Goal: Task Accomplishment & Management: Manage account settings

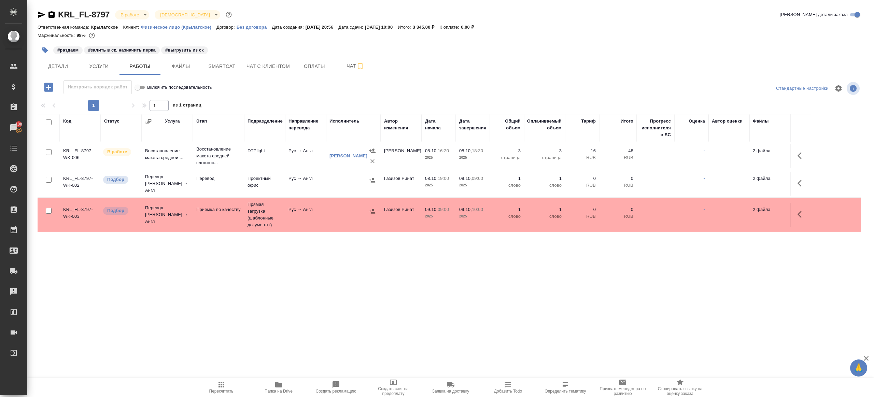
click at [227, 389] on span "Пересчитать" at bounding box center [221, 391] width 24 height 5
click at [255, 331] on div ".cls-1 fill:#fff; AWATERA Gazizov Rinat Клиенты Спецификации Заказы 100 Чаты To…" at bounding box center [437, 198] width 874 height 397
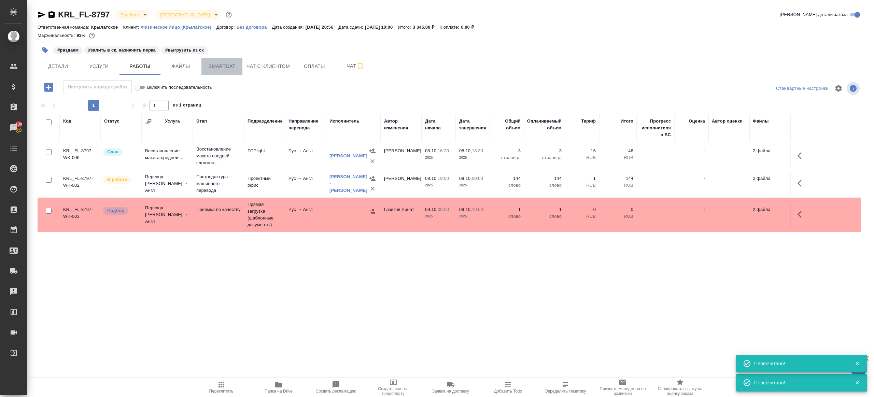
click at [222, 58] on button "Smartcat" at bounding box center [221, 66] width 41 height 17
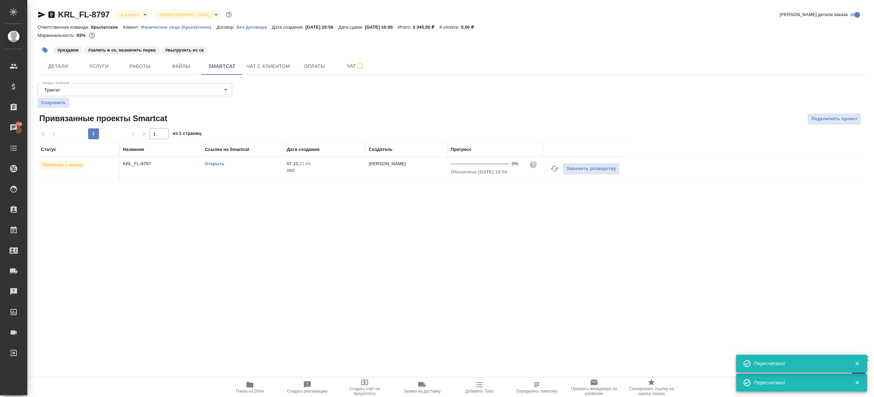
click at [220, 161] on link "Открыть" at bounding box center [214, 163] width 19 height 5
click at [144, 74] on button "Работы" at bounding box center [139, 66] width 41 height 17
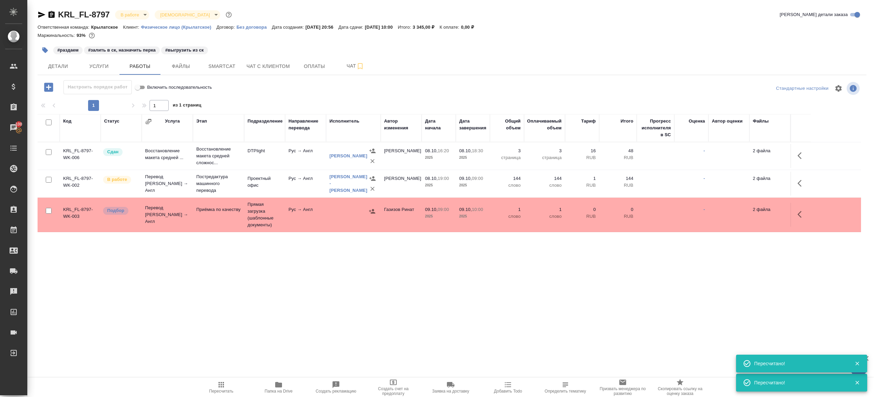
click at [49, 49] on button "button" at bounding box center [45, 50] width 15 height 15
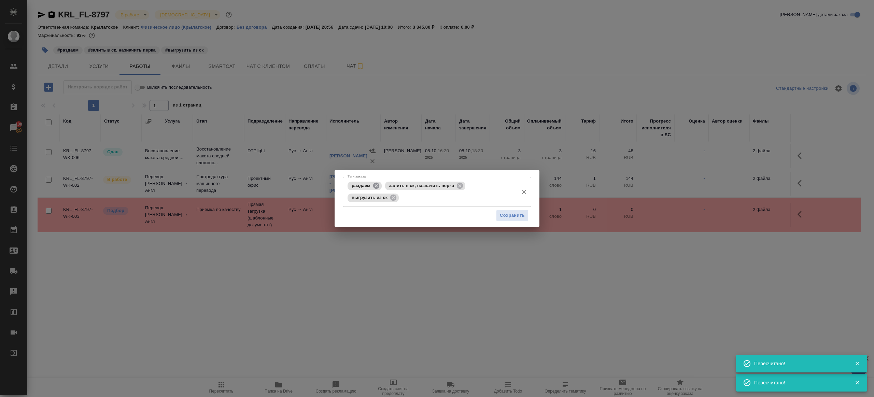
click at [373, 185] on icon at bounding box center [376, 186] width 8 height 8
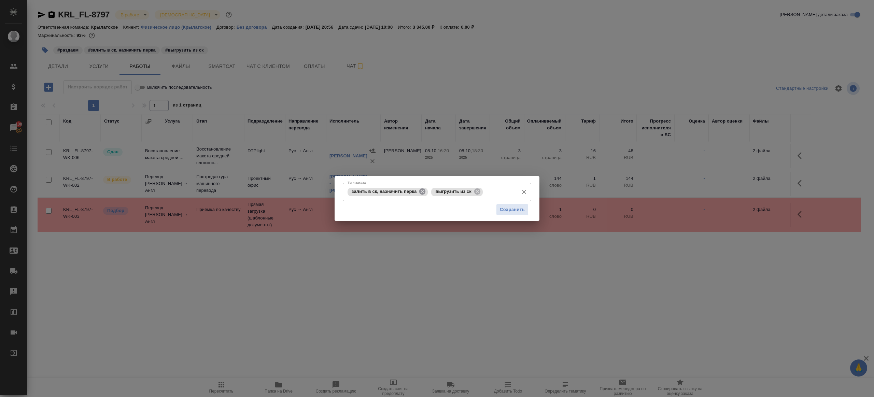
click at [422, 191] on icon at bounding box center [422, 191] width 6 height 6
click at [497, 206] on button "Сохранить" at bounding box center [512, 210] width 32 height 12
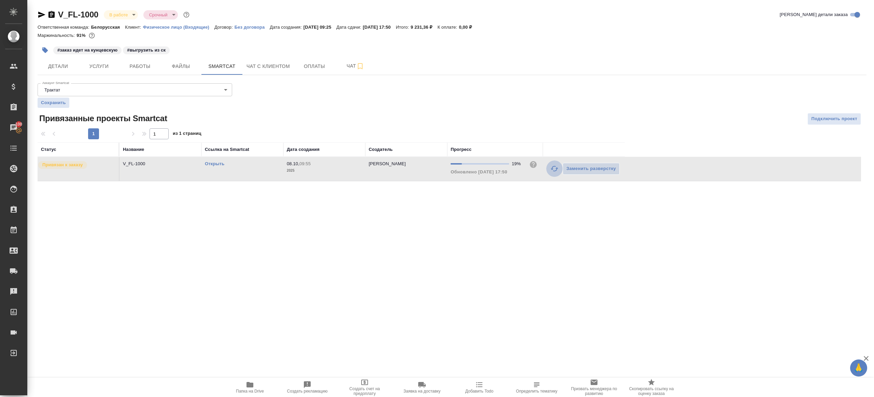
drag, startPoint x: 550, startPoint y: 166, endPoint x: 512, endPoint y: 203, distance: 53.6
click at [550, 165] on icon "button" at bounding box center [554, 168] width 8 height 8
click at [504, 215] on div ".cls-1 fill:#fff; AWATERA Gazizov Rinat Клиенты Спецификации Заказы 100 Чаты To…" at bounding box center [437, 198] width 874 height 397
click at [223, 163] on link "Открыть" at bounding box center [214, 163] width 19 height 5
click at [139, 72] on button "Работы" at bounding box center [139, 66] width 41 height 17
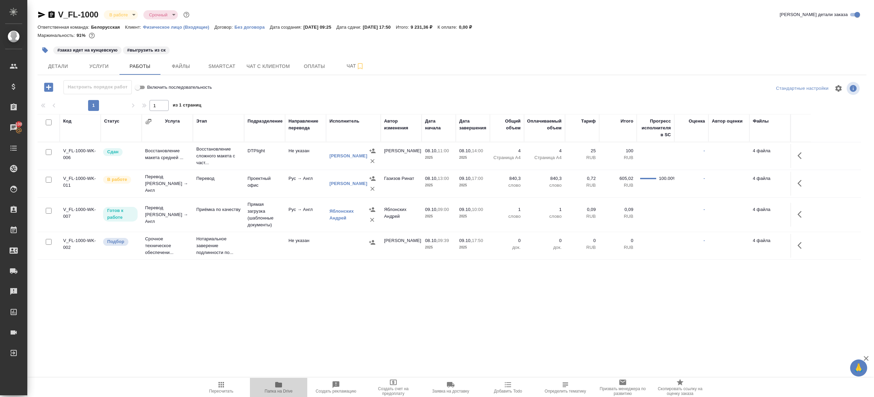
click at [283, 387] on span "Папка на Drive" at bounding box center [278, 387] width 49 height 13
click at [805, 181] on icon "button" at bounding box center [801, 183] width 8 height 8
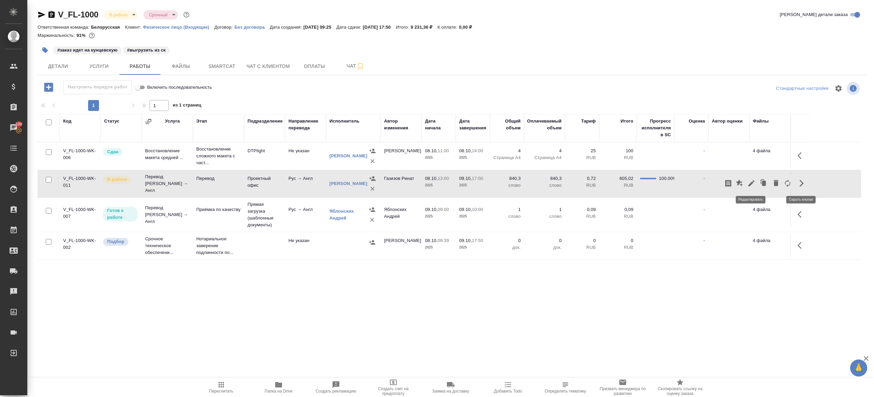
click at [747, 182] on icon "button" at bounding box center [751, 183] width 8 height 8
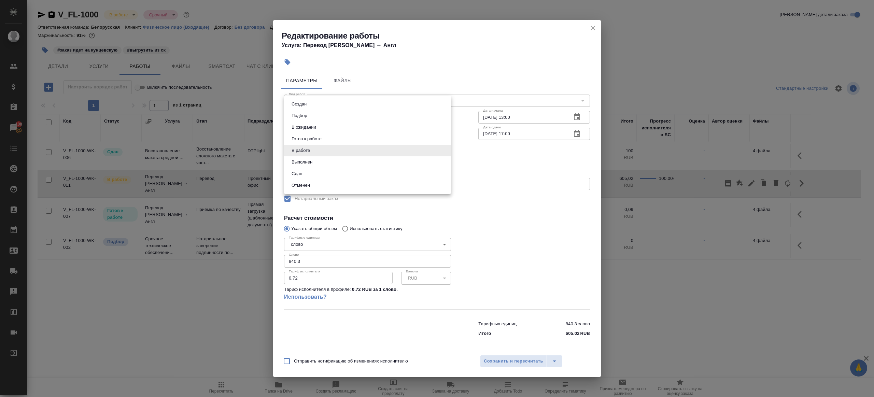
click at [309, 147] on body "🙏 .cls-1 fill:#fff; AWATERA Gazizov Rinat Клиенты Спецификации Заказы 100 Чаты …" at bounding box center [437, 198] width 874 height 397
click at [310, 170] on li "Сдан" at bounding box center [367, 174] width 167 height 12
type input "closed"
click at [320, 258] on input "840.3" at bounding box center [367, 261] width 167 height 12
paste input "780.75"
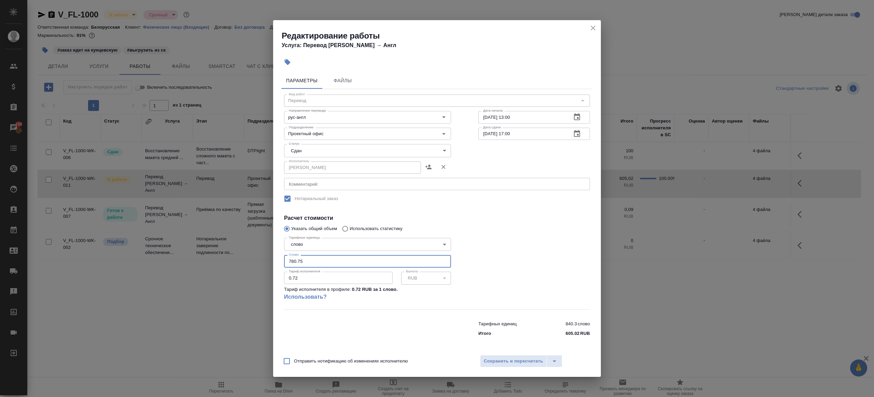
type input "780.75"
click at [485, 258] on div at bounding box center [533, 271] width 139 height 101
click at [511, 362] on span "Сохранить и пересчитать" at bounding box center [513, 361] width 59 height 8
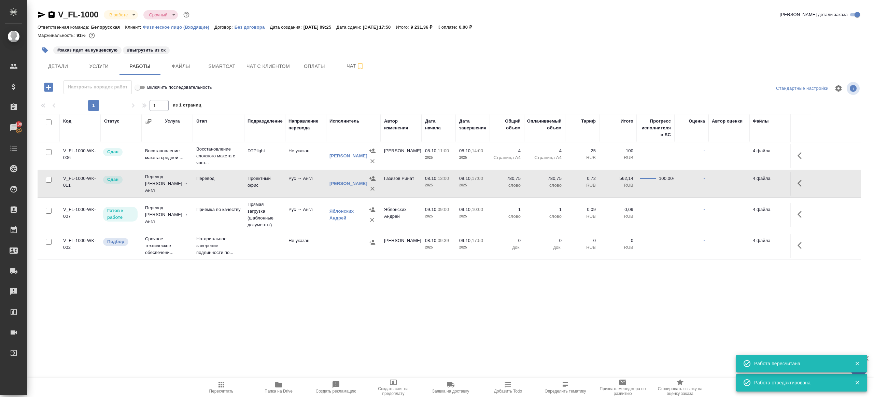
click at [44, 49] on icon "button" at bounding box center [45, 50] width 6 height 6
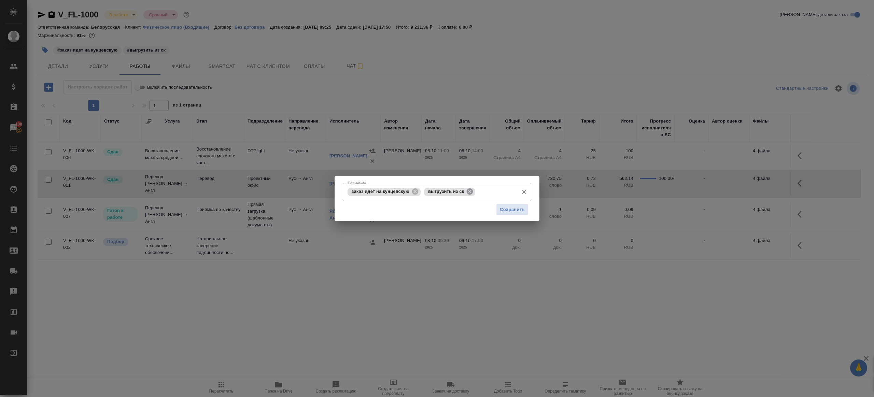
click at [473, 191] on icon at bounding box center [470, 191] width 6 height 6
click at [508, 206] on span "Сохранить" at bounding box center [512, 210] width 25 height 8
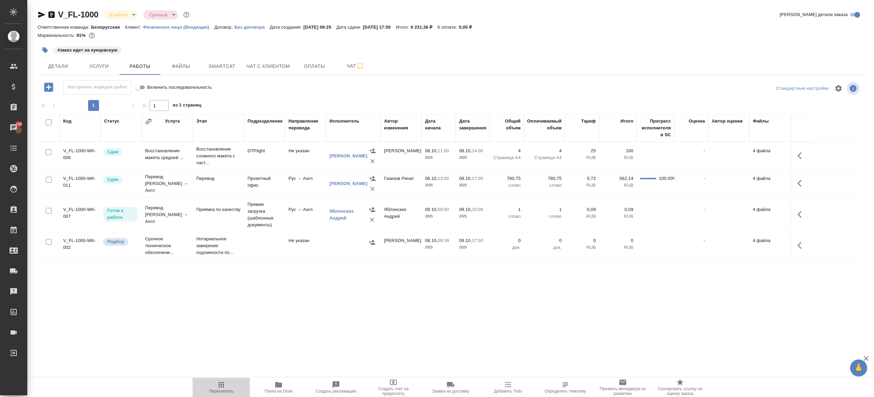
click at [204, 380] on button "Пересчитать" at bounding box center [220, 387] width 57 height 19
drag, startPoint x: 204, startPoint y: 380, endPoint x: 209, endPoint y: 373, distance: 8.6
click at [205, 379] on button "Пересчитать" at bounding box center [220, 387] width 57 height 19
click at [232, 332] on div ".cls-1 fill:#fff; AWATERA Gazizov Rinat Клиенты Спецификации Заказы 100 Чаты To…" at bounding box center [437, 198] width 874 height 397
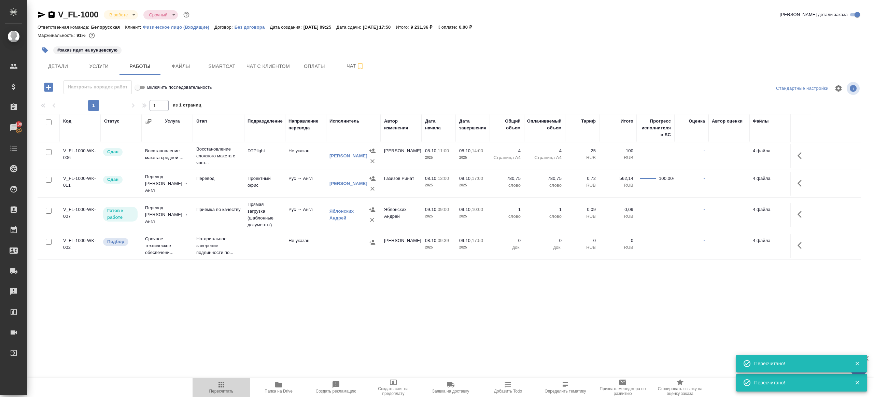
click at [221, 388] on icon "button" at bounding box center [221, 385] width 8 height 8
drag, startPoint x: 247, startPoint y: 344, endPoint x: 264, endPoint y: 285, distance: 60.8
click at [247, 343] on div ".cls-1 fill:#fff; AWATERA Gazizov Rinat Клиенты Спецификации Заказы 100 Чаты To…" at bounding box center [437, 198] width 874 height 397
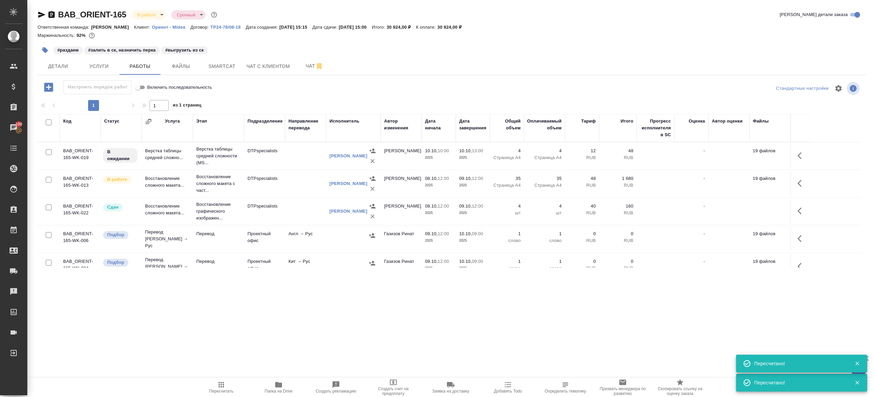
click at [220, 377] on div ".cls-1 fill:#fff; AWATERA Gazizov Rinat Клиенты Спецификации Заказы 100 Чаты To…" at bounding box center [437, 198] width 874 height 397
click at [220, 378] on button "Пересчитать" at bounding box center [220, 387] width 57 height 19
click at [222, 386] on icon "button" at bounding box center [221, 385] width 8 height 8
click at [221, 385] on icon "button" at bounding box center [220, 384] width 5 height 5
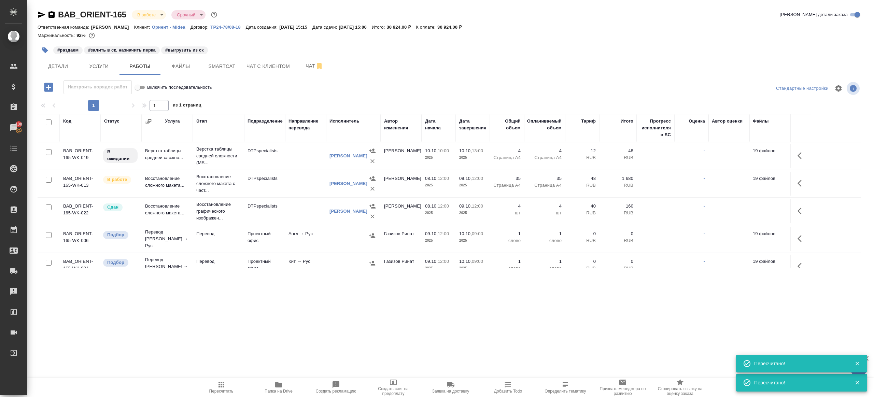
click at [221, 385] on icon "button" at bounding box center [220, 384] width 5 height 5
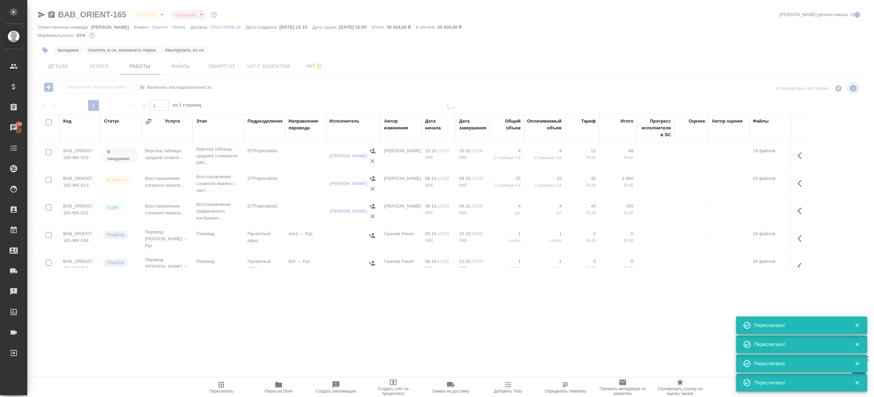
click at [255, 333] on div ".cls-1 fill:#fff; AWATERA Gazizov Rinat Клиенты Спецификации Заказы 100 Чаты To…" at bounding box center [437, 198] width 874 height 397
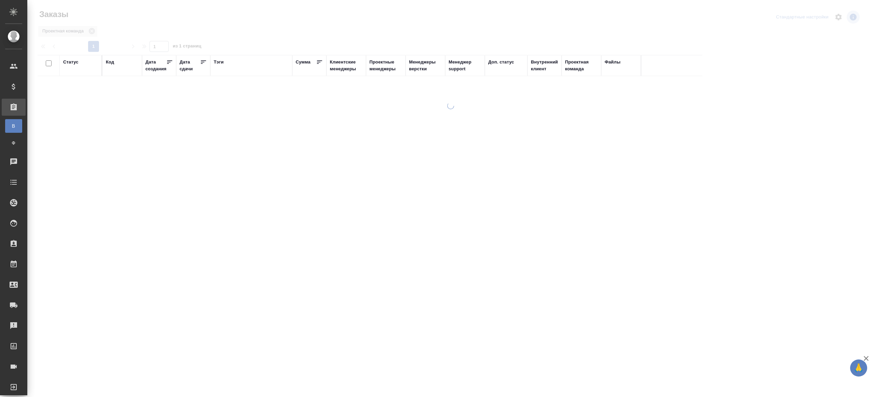
click at [112, 62] on div "Код" at bounding box center [110, 62] width 8 height 7
click at [260, 72] on div "Тэги" at bounding box center [251, 66] width 75 height 14
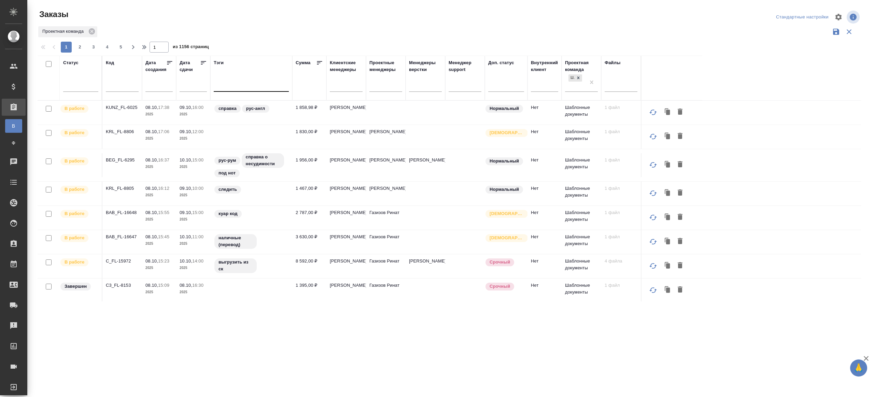
click at [254, 79] on div at bounding box center [251, 85] width 75 height 13
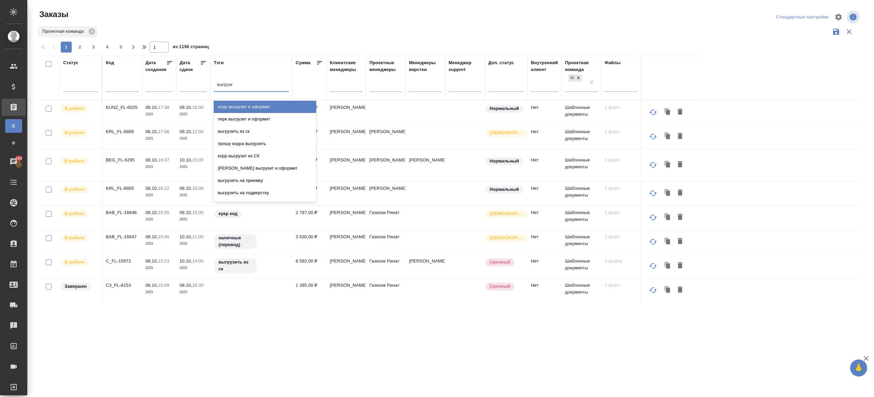
type input "выгрузить"
click at [245, 104] on div "выгрузить из ск" at bounding box center [265, 107] width 102 height 12
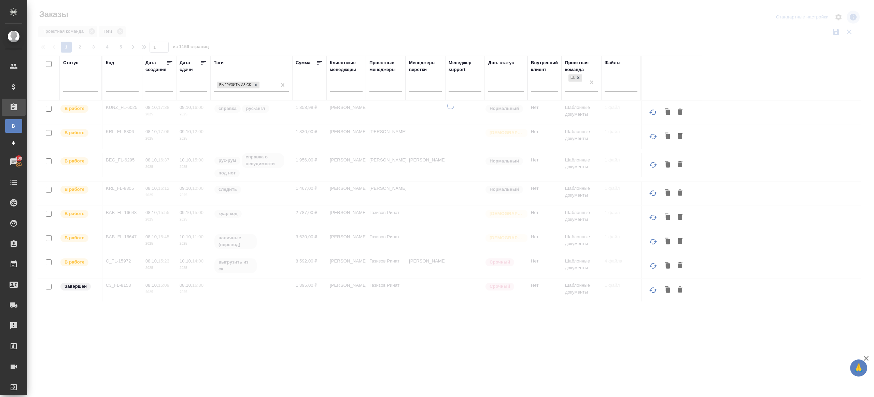
click at [201, 62] on icon at bounding box center [203, 62] width 7 height 7
click at [247, 39] on div at bounding box center [450, 152] width 846 height 305
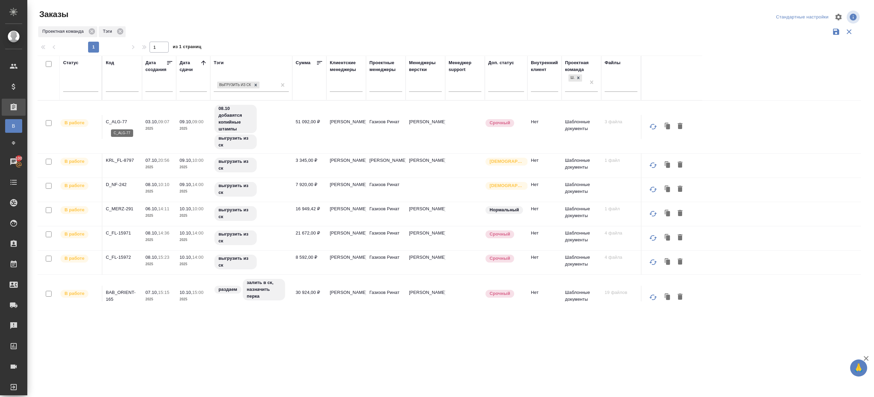
click at [118, 120] on p "C_ALG-77" at bounding box center [122, 121] width 33 height 7
click at [126, 160] on p "KRL_FL-8797" at bounding box center [122, 160] width 33 height 7
click at [114, 183] on p "D_NF-242" at bounding box center [122, 184] width 33 height 7
click at [121, 209] on p "C_MERZ-291" at bounding box center [122, 208] width 33 height 7
click at [123, 231] on p "C_FL-15971" at bounding box center [122, 233] width 33 height 7
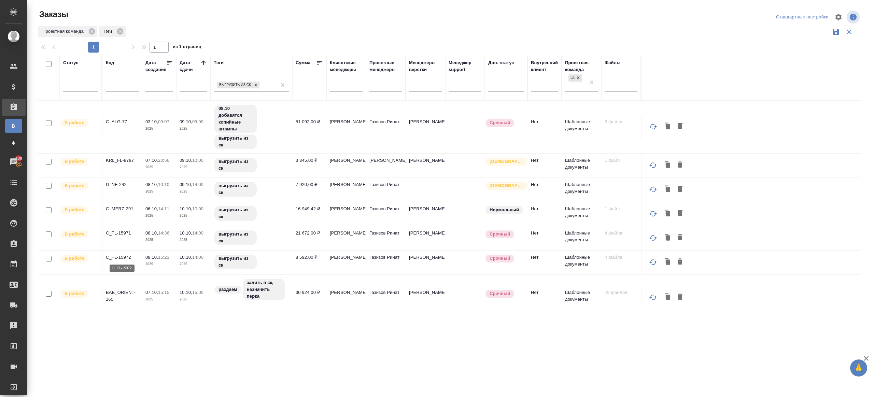
click at [124, 254] on p "C_FL-15972" at bounding box center [122, 257] width 33 height 7
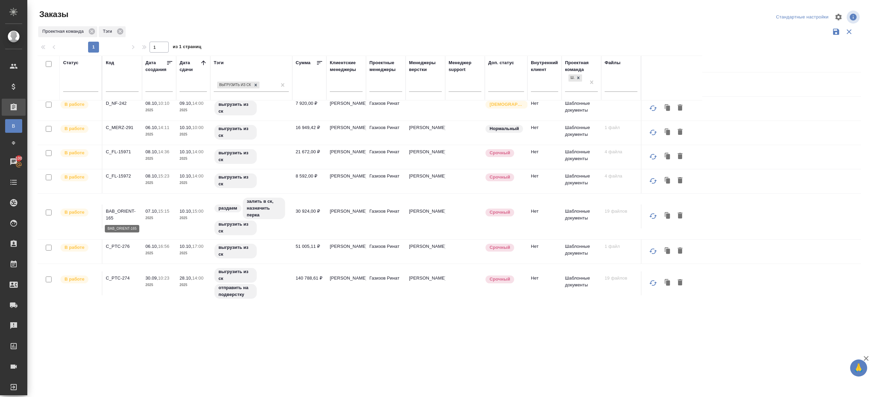
click at [123, 208] on p "BAB_ORIENT-165" at bounding box center [122, 215] width 33 height 14
click at [125, 245] on p "C_PTC-276" at bounding box center [122, 246] width 33 height 7
click at [122, 275] on p "C_PTC-274" at bounding box center [122, 278] width 33 height 7
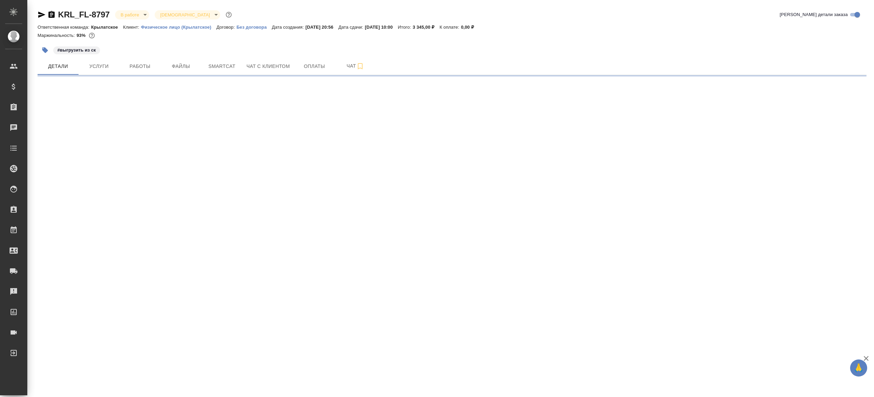
select select "RU"
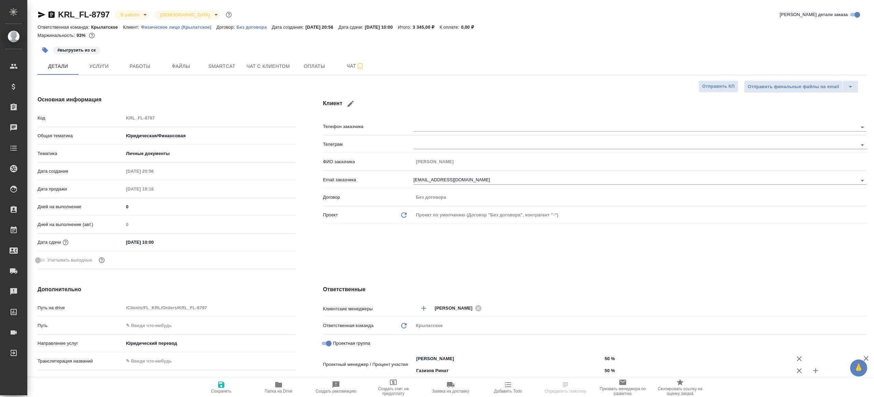
type textarea "x"
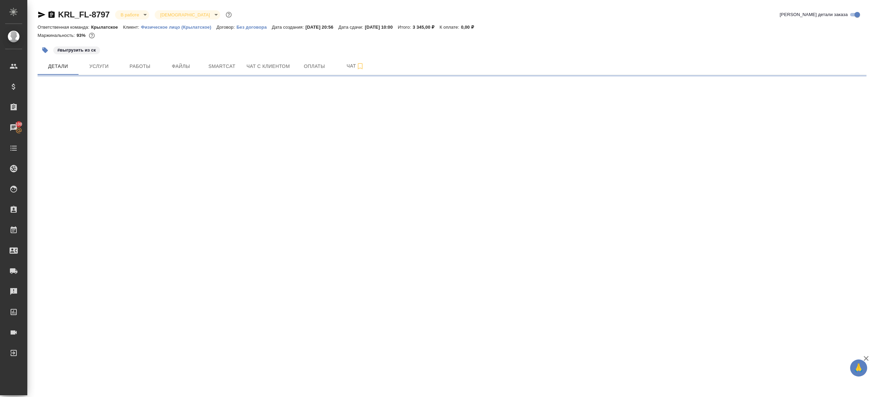
select select "RU"
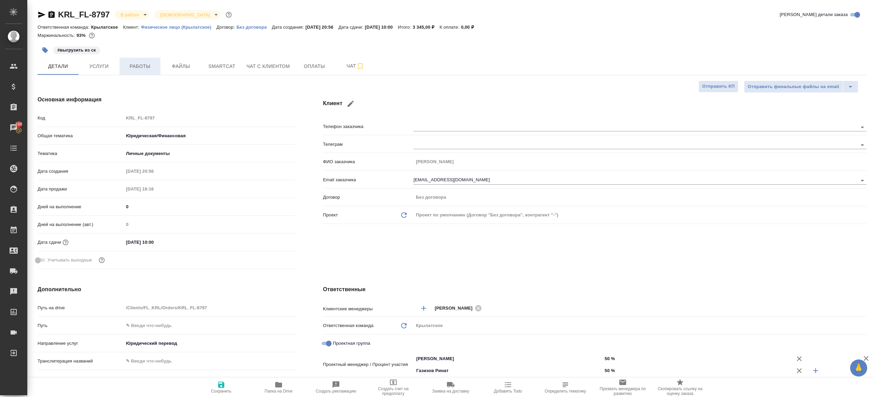
type textarea "x"
click at [134, 67] on span "Работы" at bounding box center [140, 66] width 33 height 9
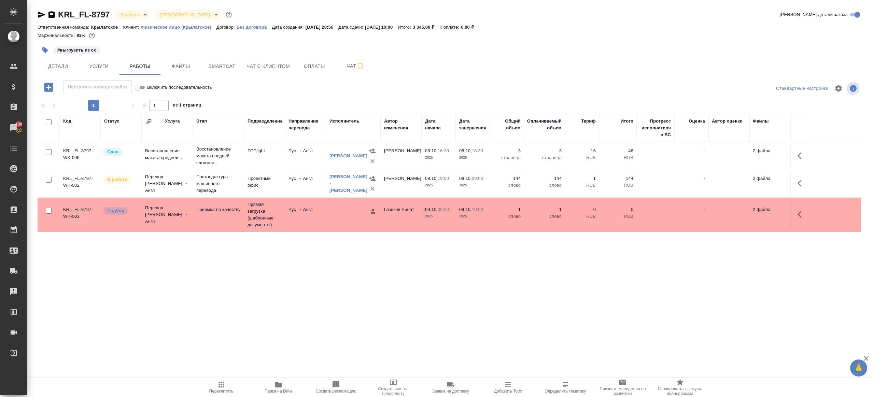
click at [311, 96] on div "Настроить порядок работ Включить последовательность" at bounding box center [176, 88] width 276 height 16
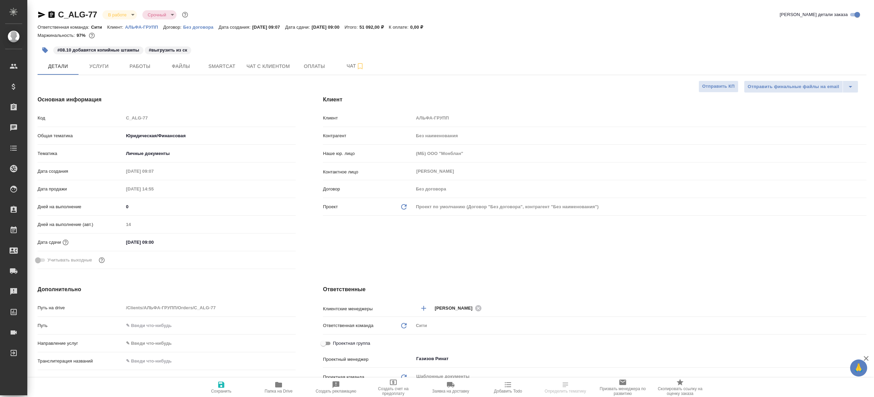
select select "RU"
click at [130, 71] on button "Работы" at bounding box center [139, 66] width 41 height 17
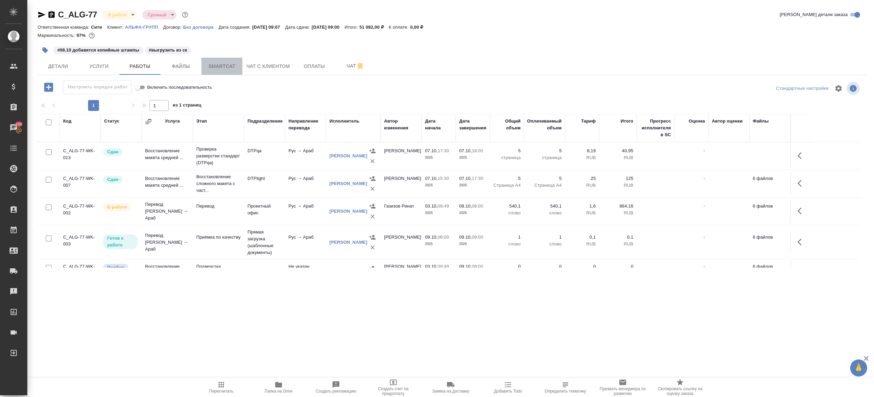
click at [236, 70] on span "Smartcat" at bounding box center [221, 66] width 33 height 9
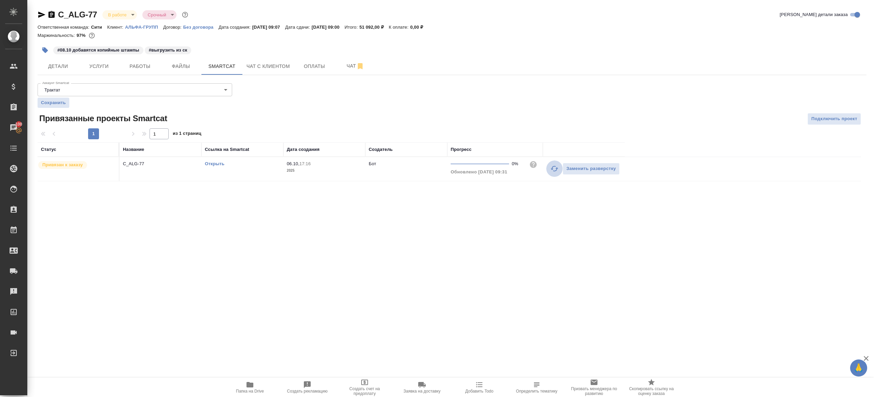
click at [555, 170] on icon "button" at bounding box center [554, 168] width 8 height 8
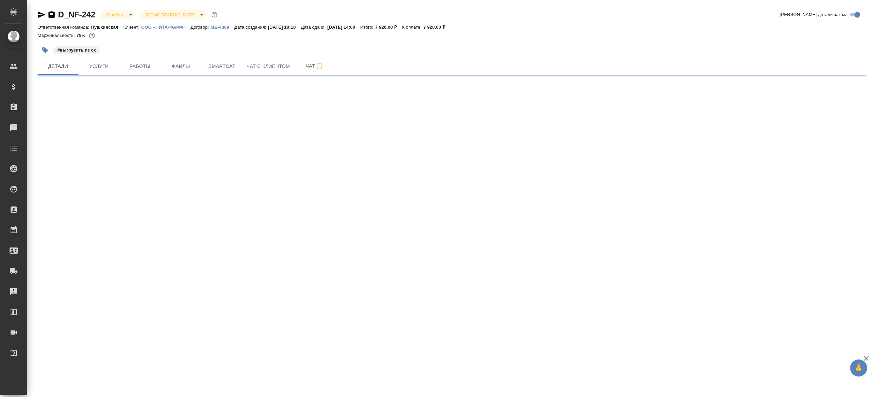
select select "RU"
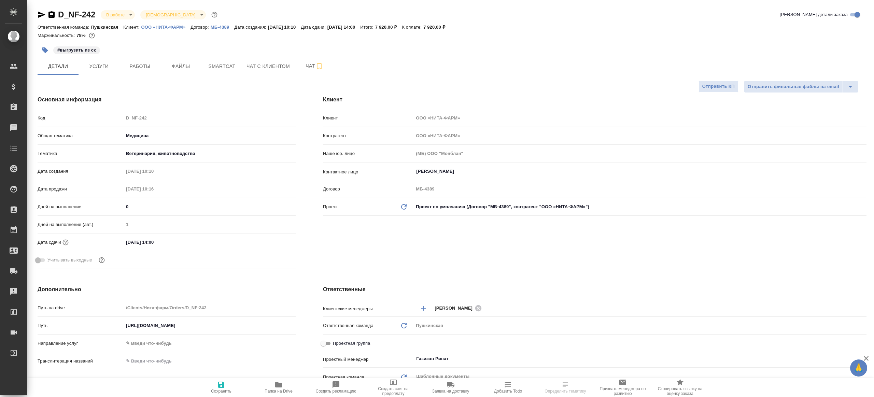
type textarea "x"
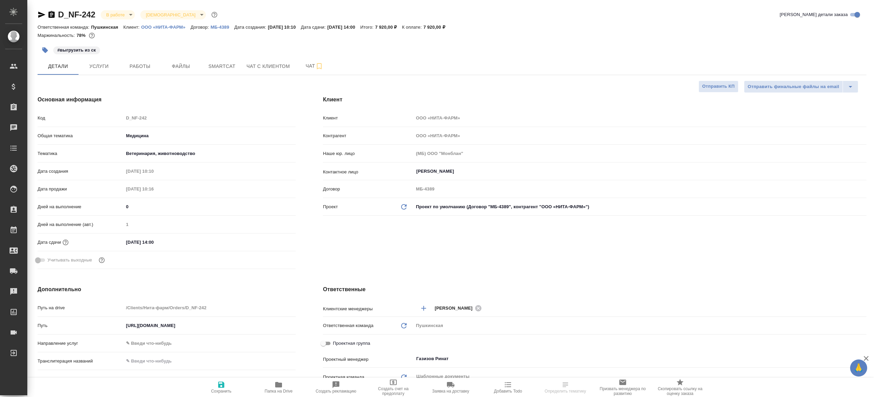
type textarea "x"
select select "RU"
type textarea "x"
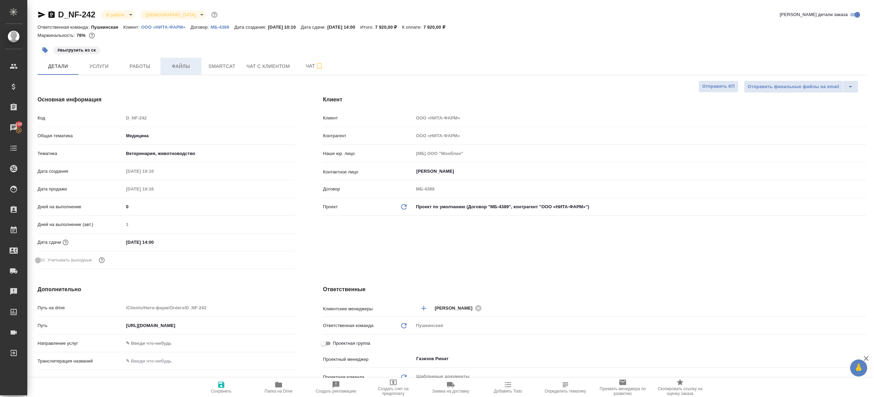
type textarea "x"
click at [131, 65] on span "Работы" at bounding box center [140, 66] width 33 height 9
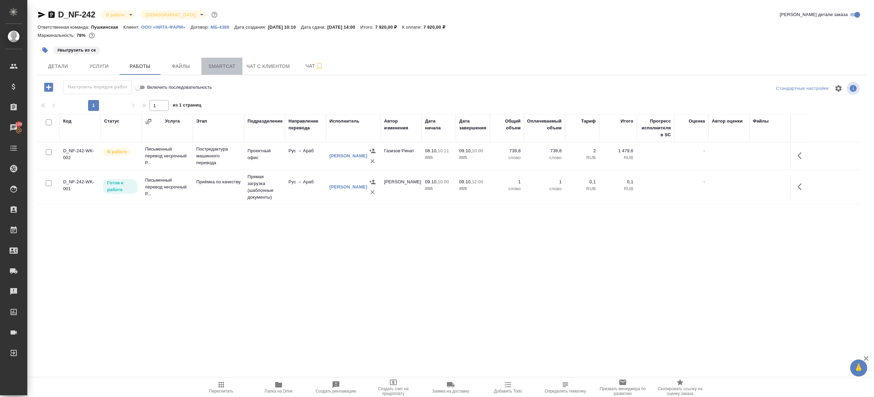
click at [235, 70] on button "Smartcat" at bounding box center [221, 66] width 41 height 17
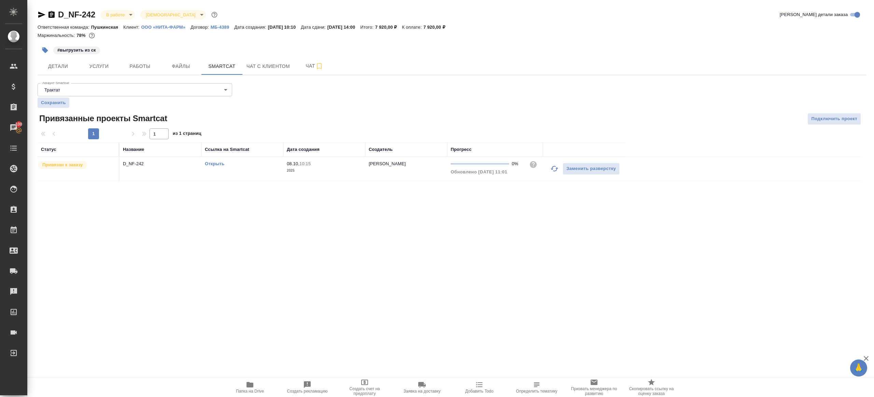
click at [557, 166] on icon "button" at bounding box center [554, 168] width 8 height 8
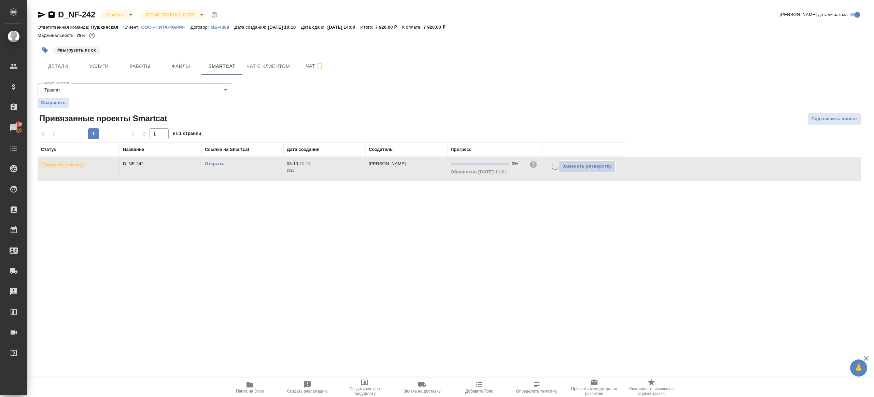
click at [490, 114] on div at bounding box center [452, 119] width 276 height 12
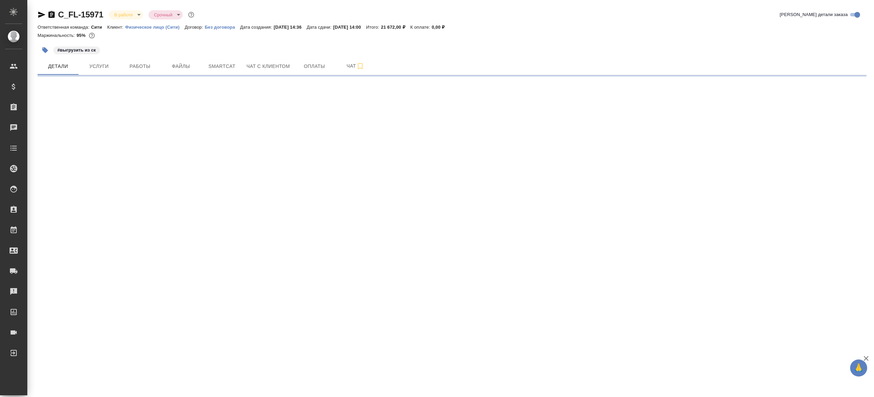
select select "RU"
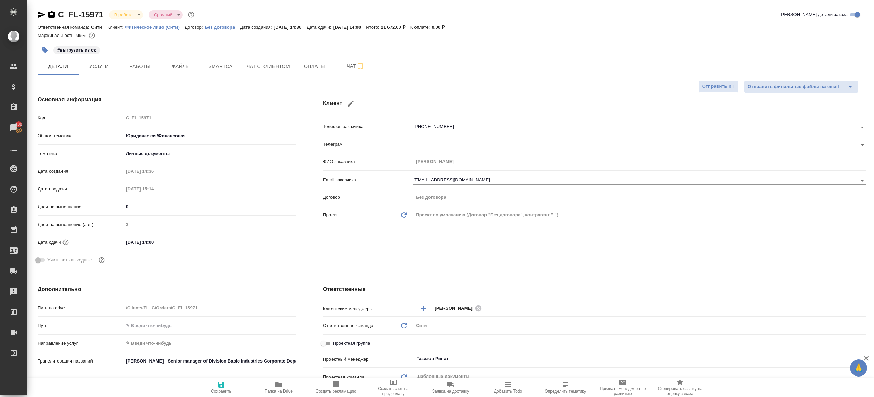
type textarea "x"
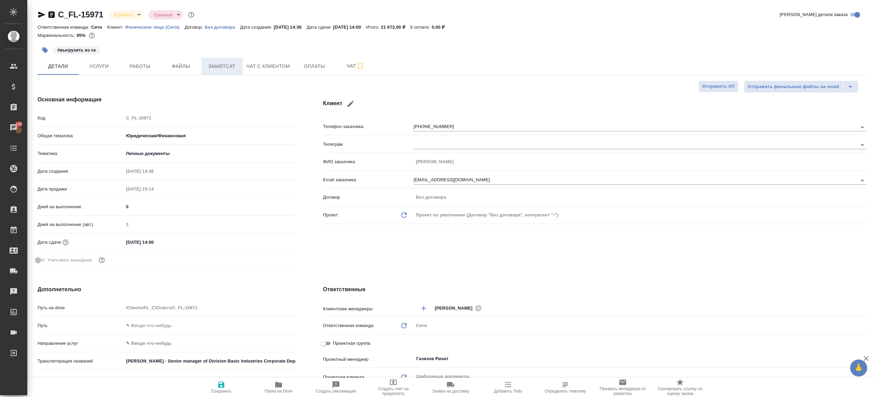
type textarea "x"
click at [216, 65] on span "Smartcat" at bounding box center [221, 66] width 33 height 9
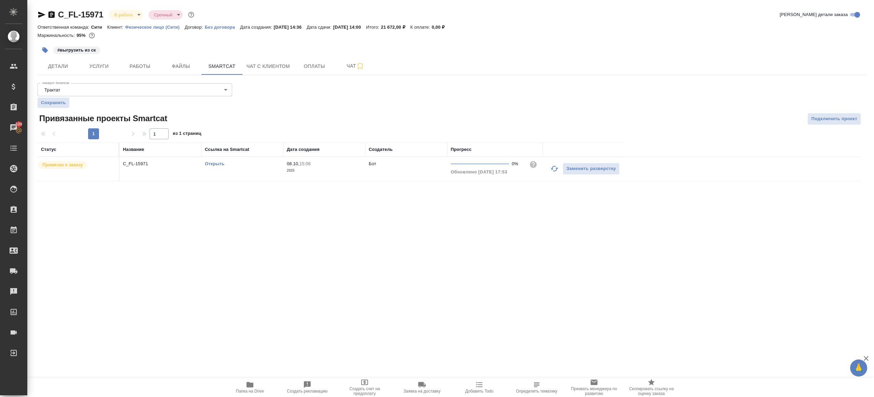
click at [549, 168] on button "button" at bounding box center [554, 168] width 16 height 16
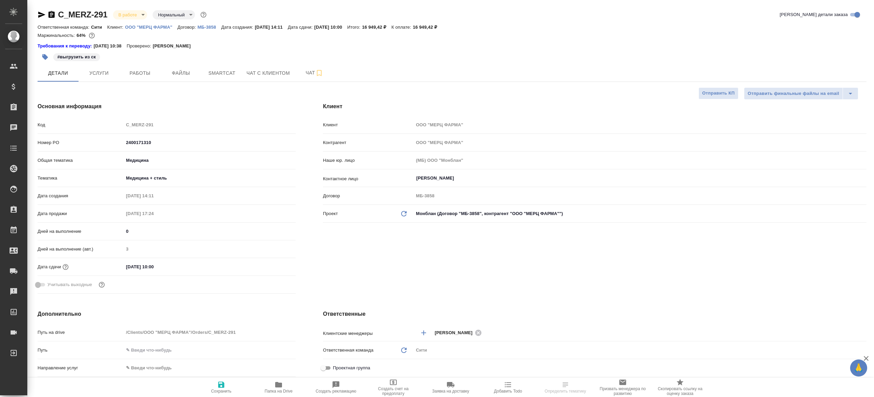
select select "RU"
type textarea "x"
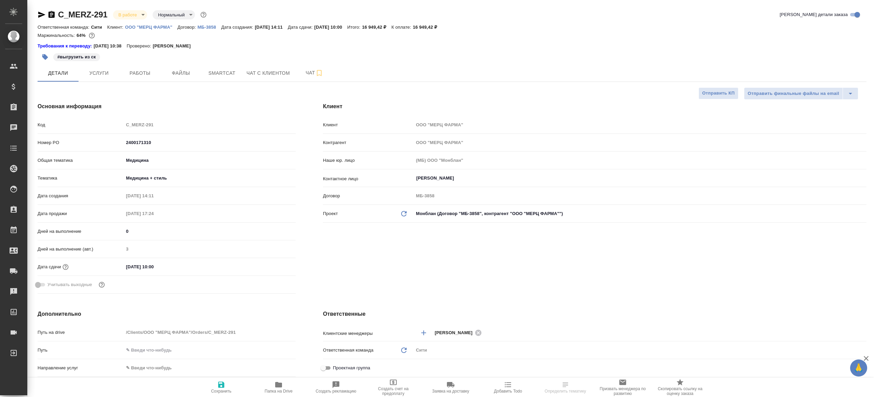
type textarea "x"
select select "RU"
type textarea "x"
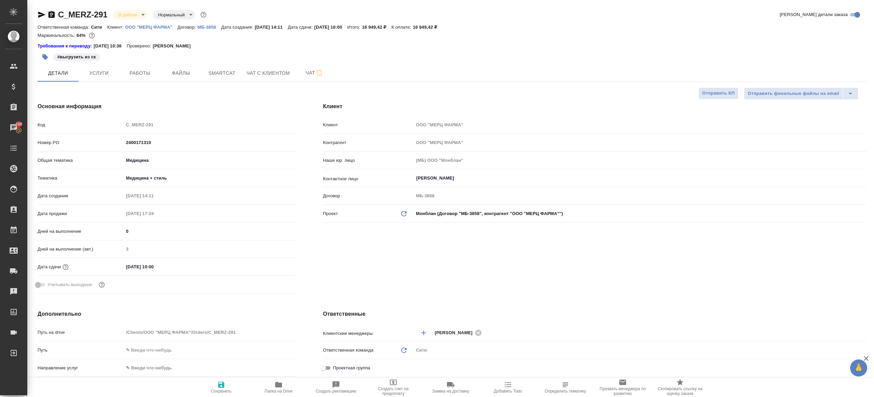
type textarea "x"
click at [137, 67] on button "Работы" at bounding box center [139, 73] width 41 height 17
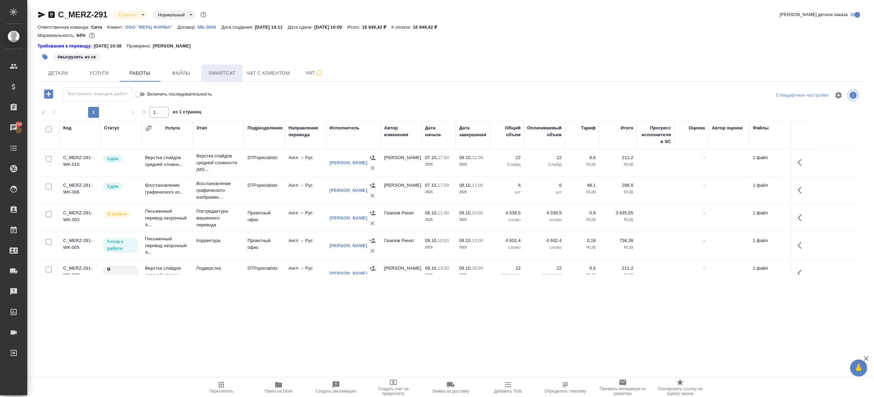
click at [221, 71] on span "Smartcat" at bounding box center [221, 73] width 33 height 9
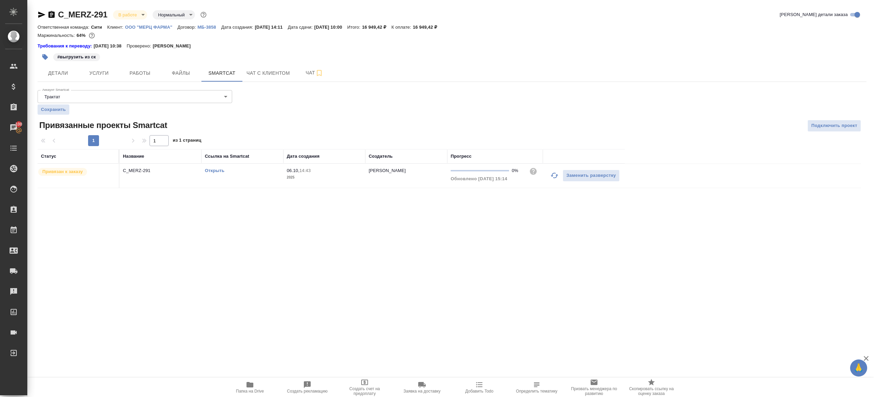
click at [555, 175] on icon "button" at bounding box center [554, 175] width 8 height 8
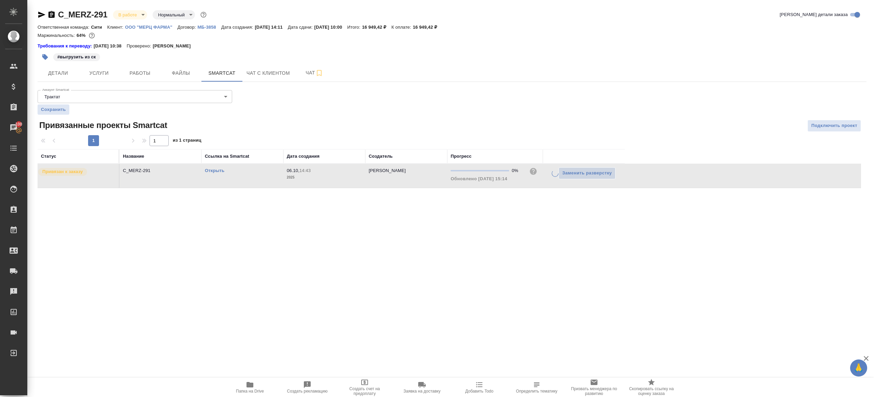
click at [537, 237] on div ".cls-1 fill:#fff; AWATERA [PERSON_NAME] Клиенты Спецификации Заказы 100 Чаты To…" at bounding box center [437, 198] width 874 height 397
click at [219, 172] on link "Открыть" at bounding box center [214, 170] width 19 height 5
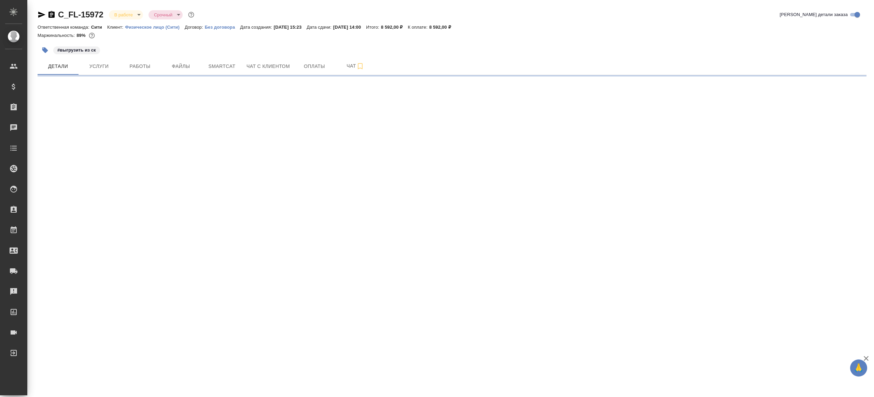
select select "RU"
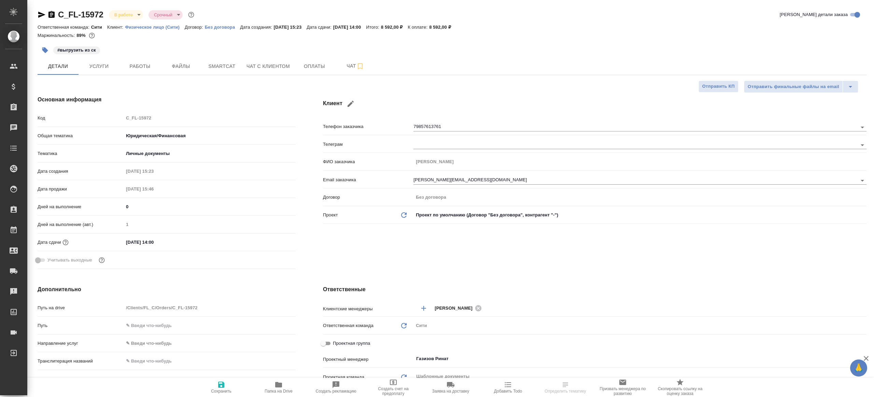
type textarea "x"
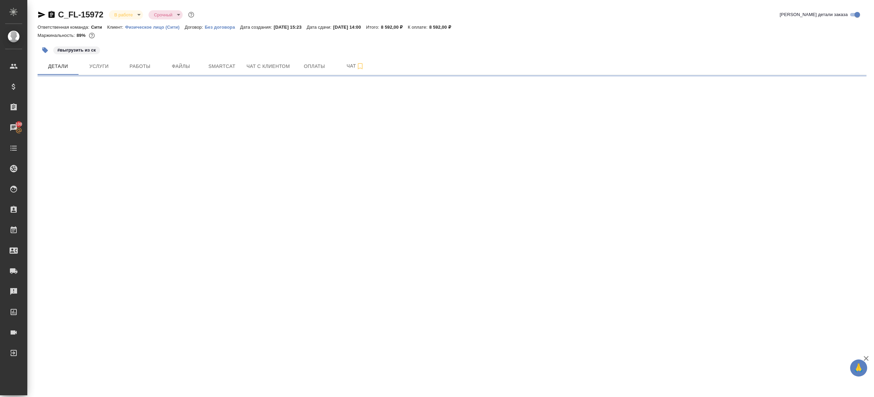
select select "RU"
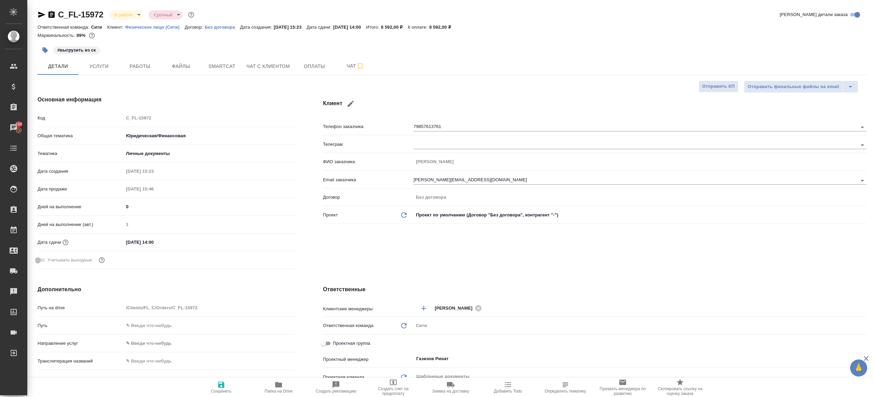
type textarea "x"
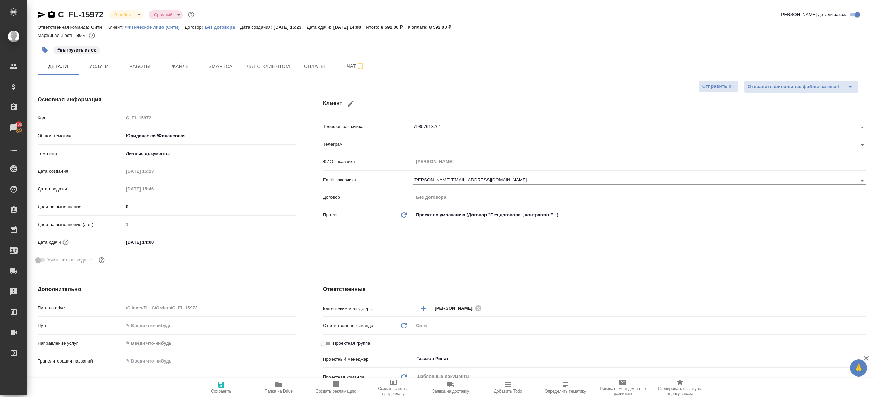
type textarea "x"
click at [220, 70] on span "Smartcat" at bounding box center [221, 66] width 33 height 9
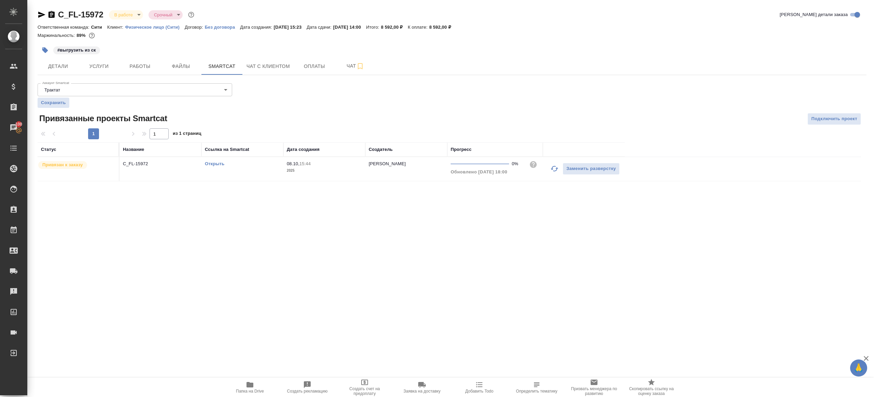
click at [555, 169] on icon "button" at bounding box center [554, 168] width 8 height 8
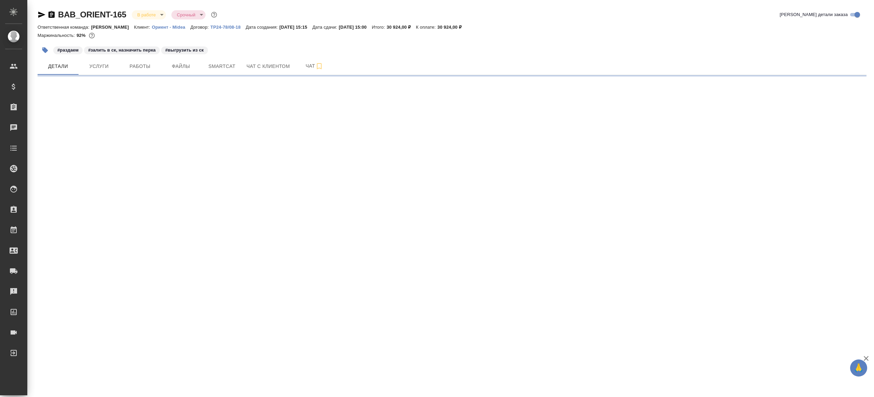
select select "RU"
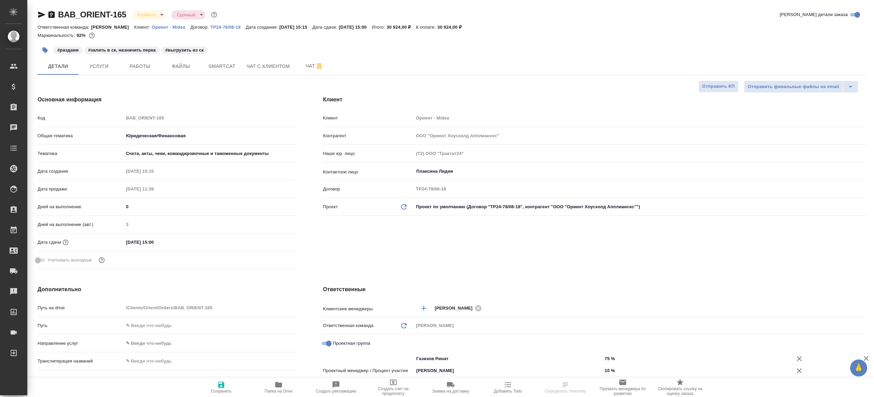
type textarea "x"
select select "RU"
type textarea "x"
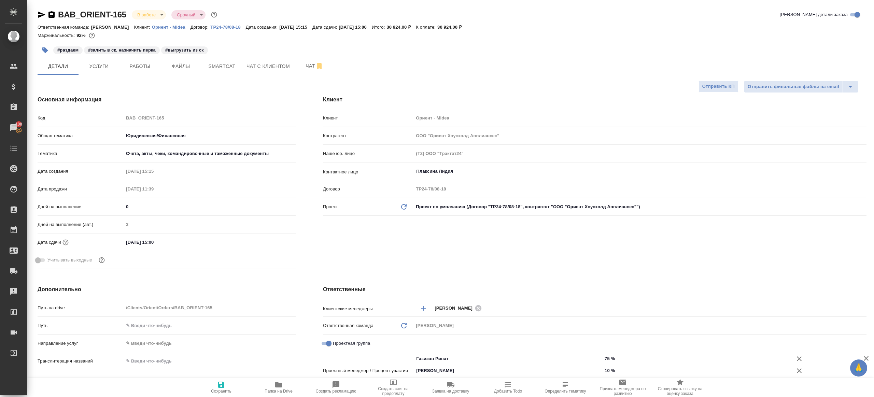
type textarea "x"
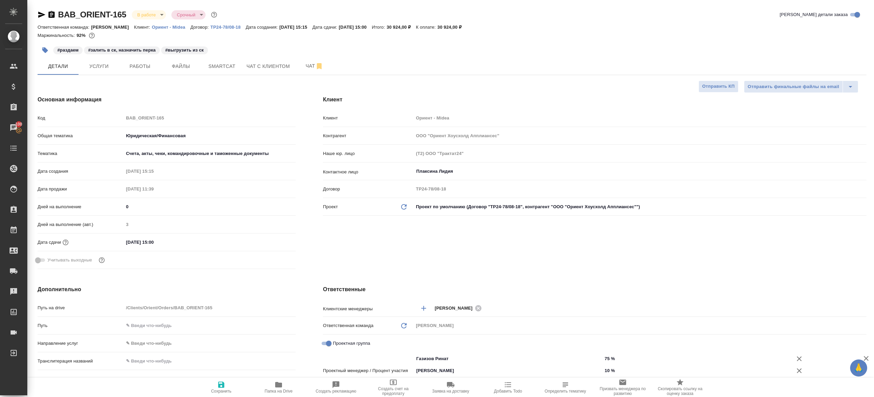
type textarea "x"
click at [220, 69] on span "Smartcat" at bounding box center [221, 66] width 33 height 9
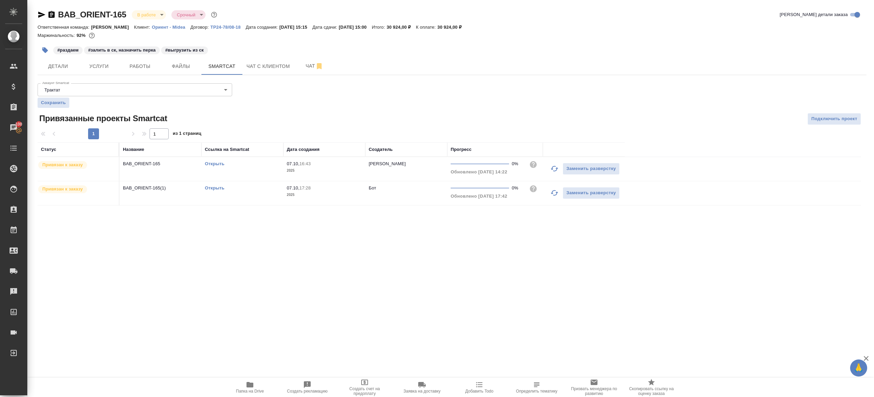
click at [551, 167] on icon "button" at bounding box center [554, 168] width 8 height 8
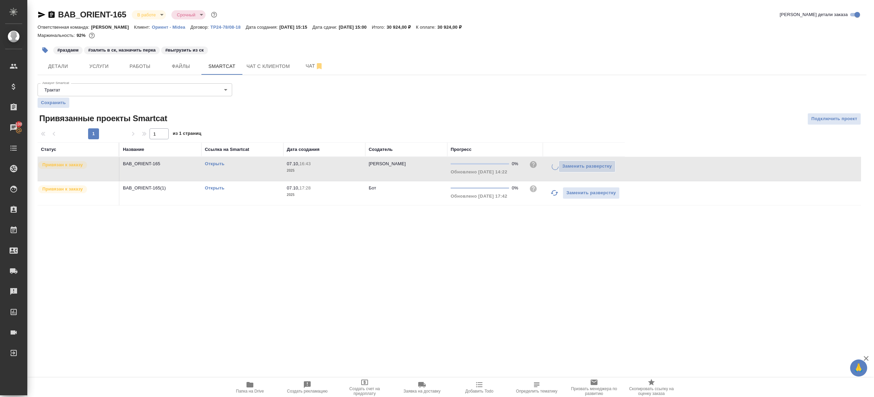
click at [554, 194] on icon "button" at bounding box center [554, 192] width 8 height 5
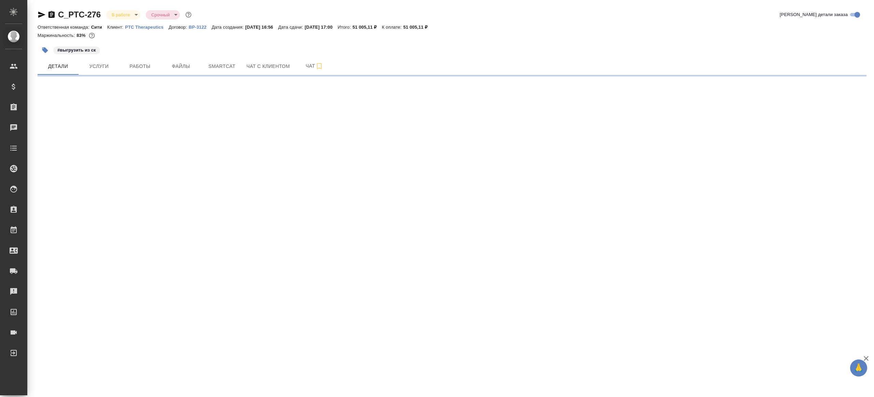
select select "RU"
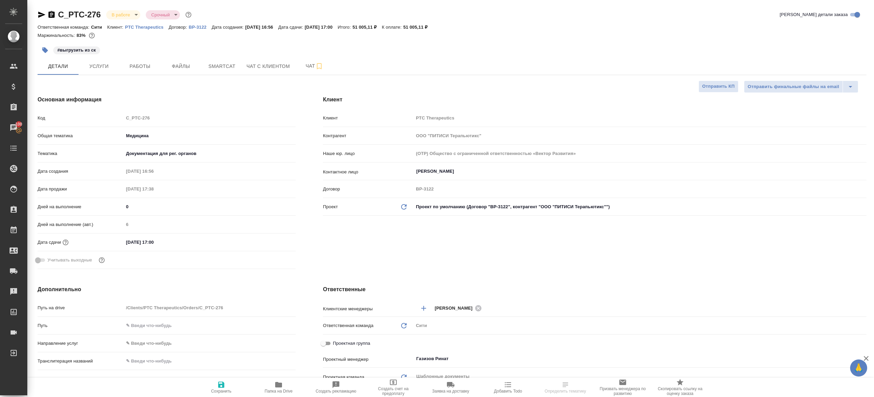
select select "RU"
type textarea "x"
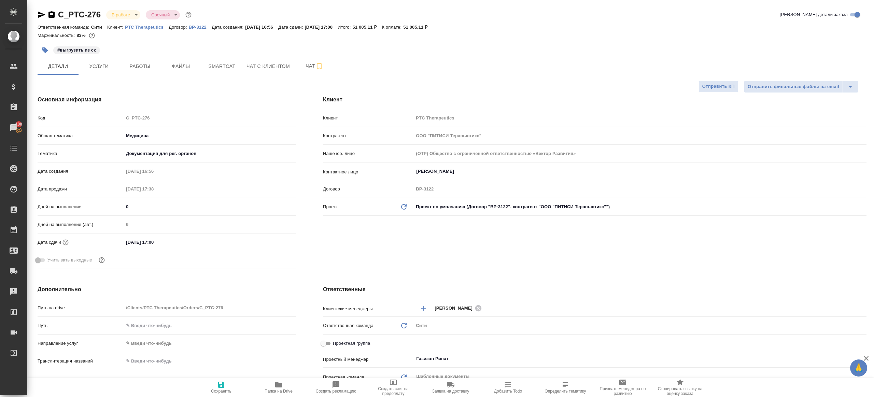
type textarea "x"
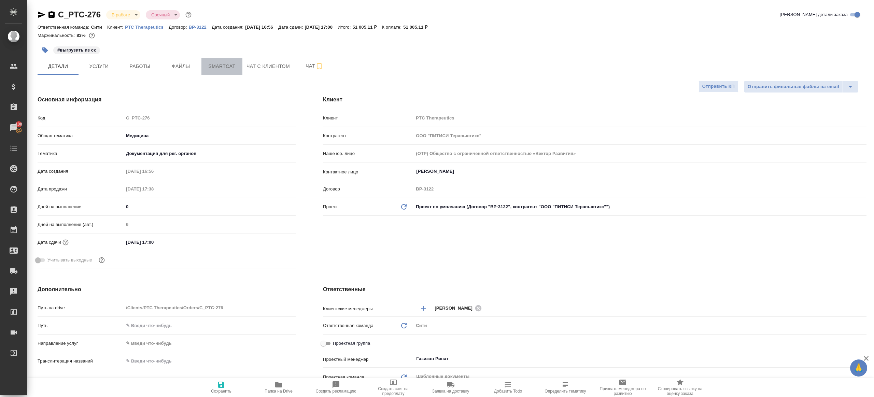
click at [216, 68] on span "Smartcat" at bounding box center [221, 66] width 33 height 9
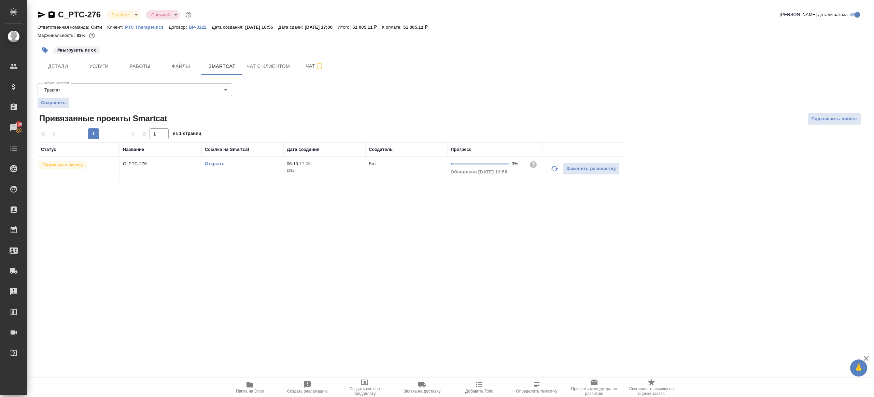
click at [554, 171] on icon "button" at bounding box center [554, 168] width 8 height 8
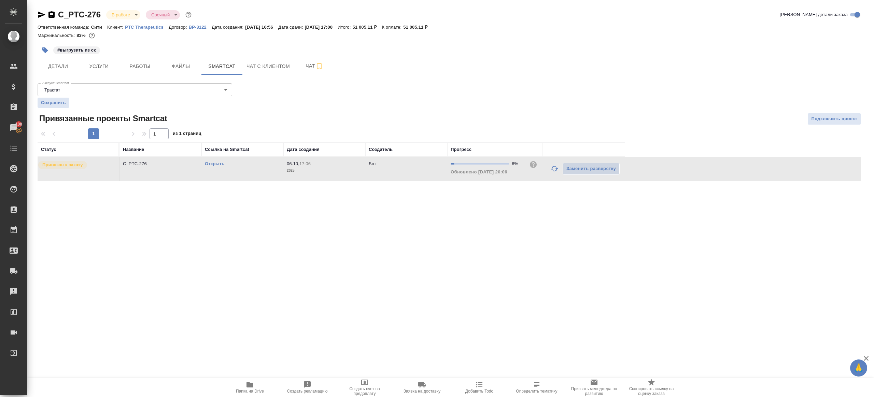
click at [220, 164] on link "Открыть" at bounding box center [214, 163] width 19 height 5
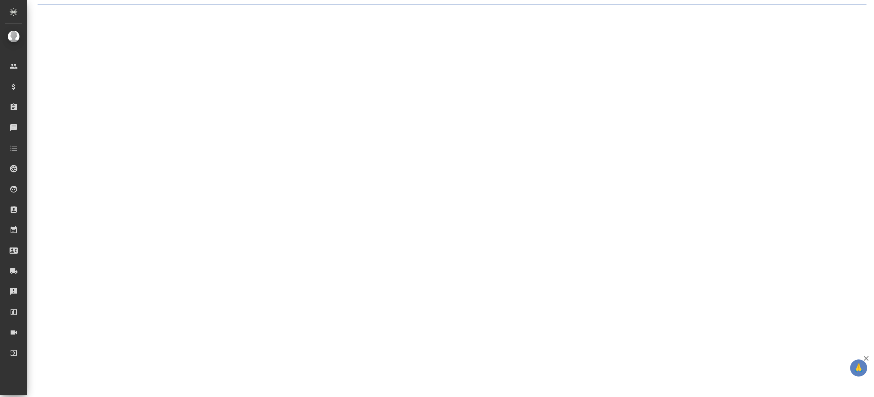
select select "RU"
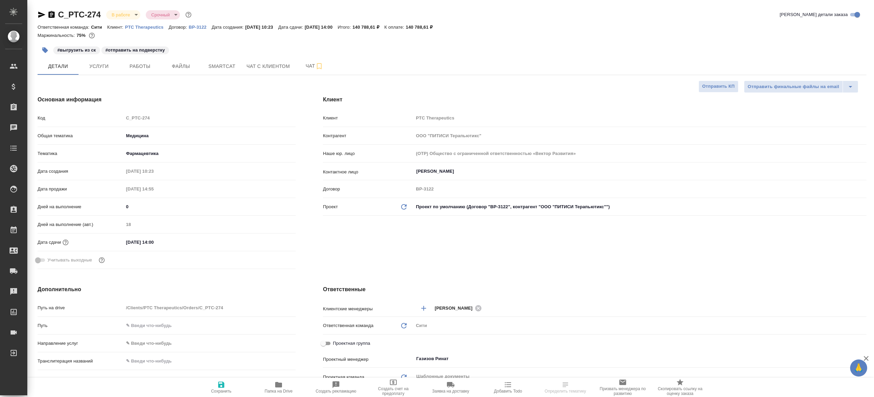
type textarea "x"
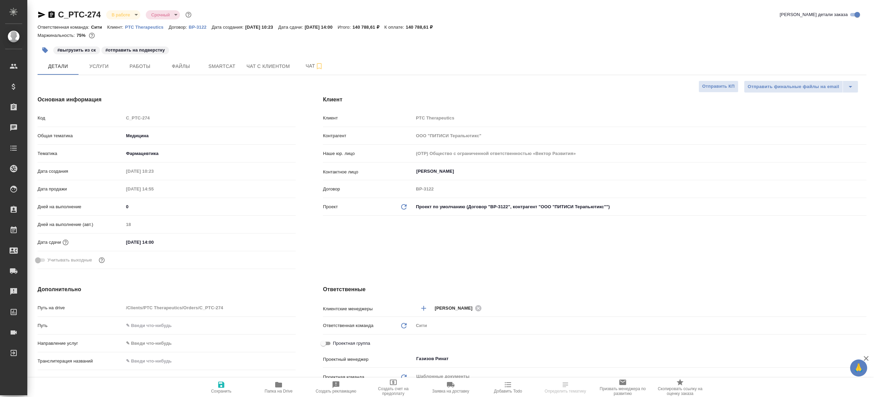
type textarea "x"
select select "RU"
type textarea "x"
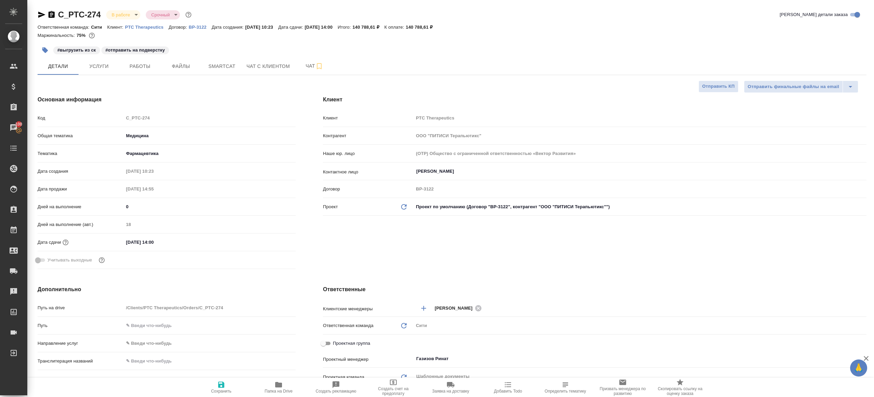
type textarea "x"
click at [212, 67] on span "Smartcat" at bounding box center [221, 66] width 33 height 9
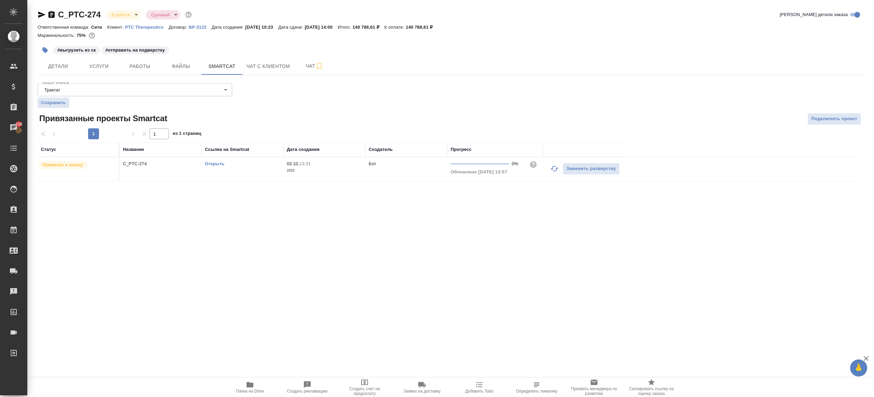
click at [553, 166] on icon "button" at bounding box center [554, 168] width 8 height 8
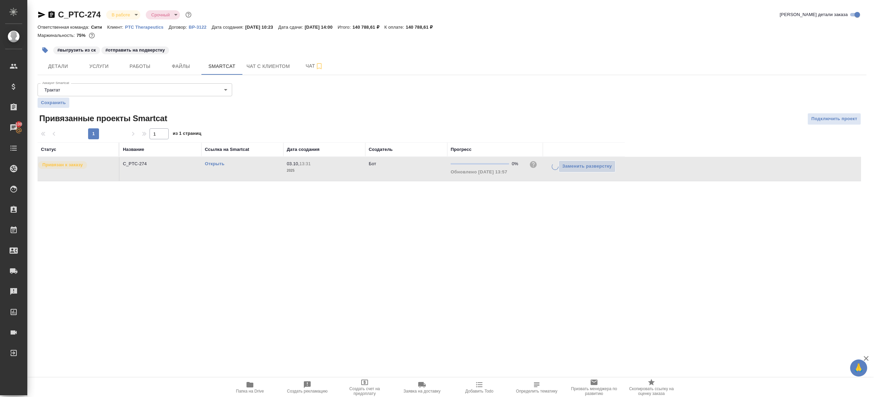
click at [450, 95] on div "Аккаунт Smartcat Трактат 5ee7379ee86966421fbf459a Аккаунт Smartcat Сохранить Пр…" at bounding box center [452, 131] width 829 height 101
